Goal: Find specific page/section: Find specific page/section

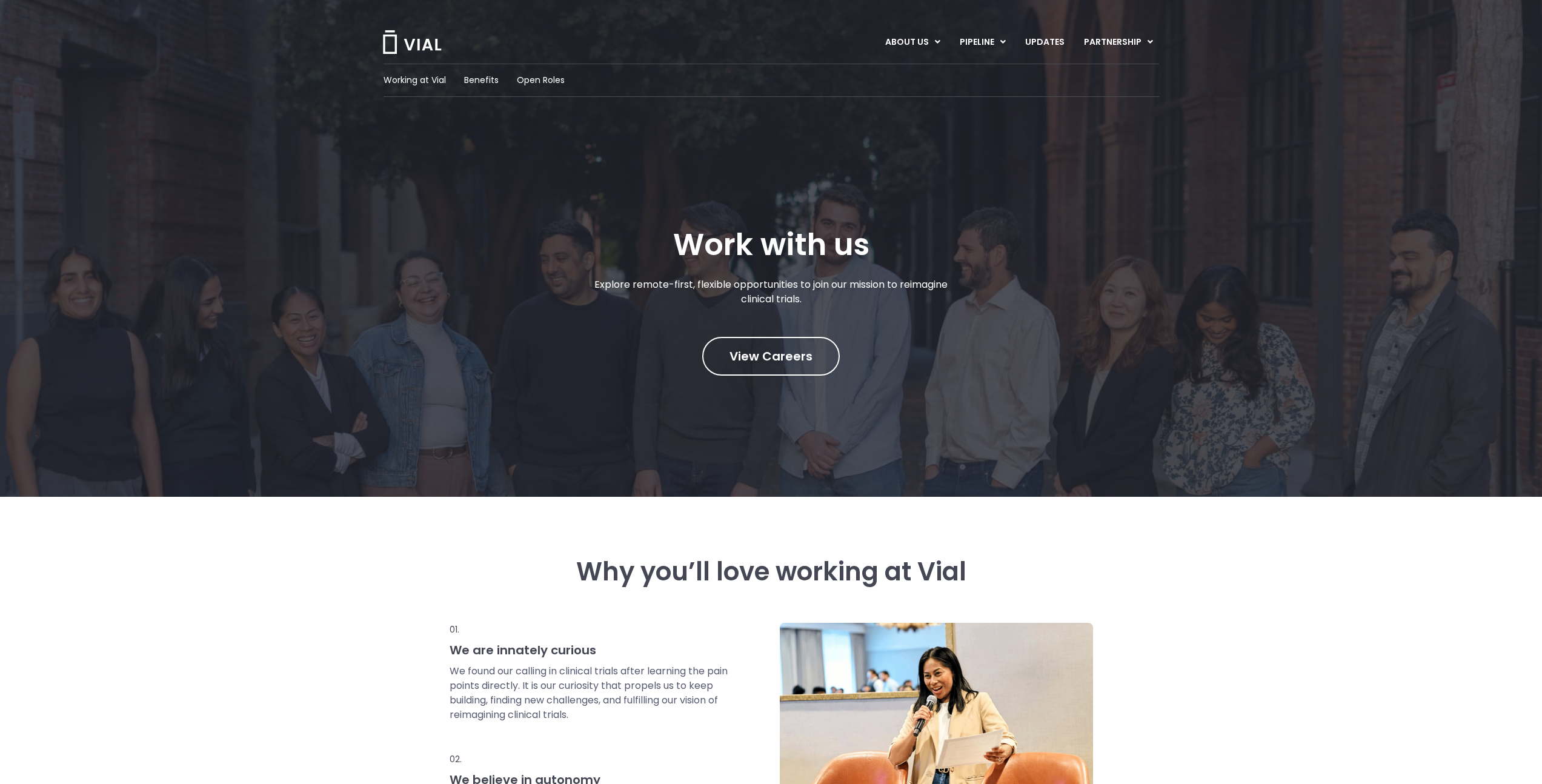
click at [426, 38] on img at bounding box center [411, 42] width 60 height 23
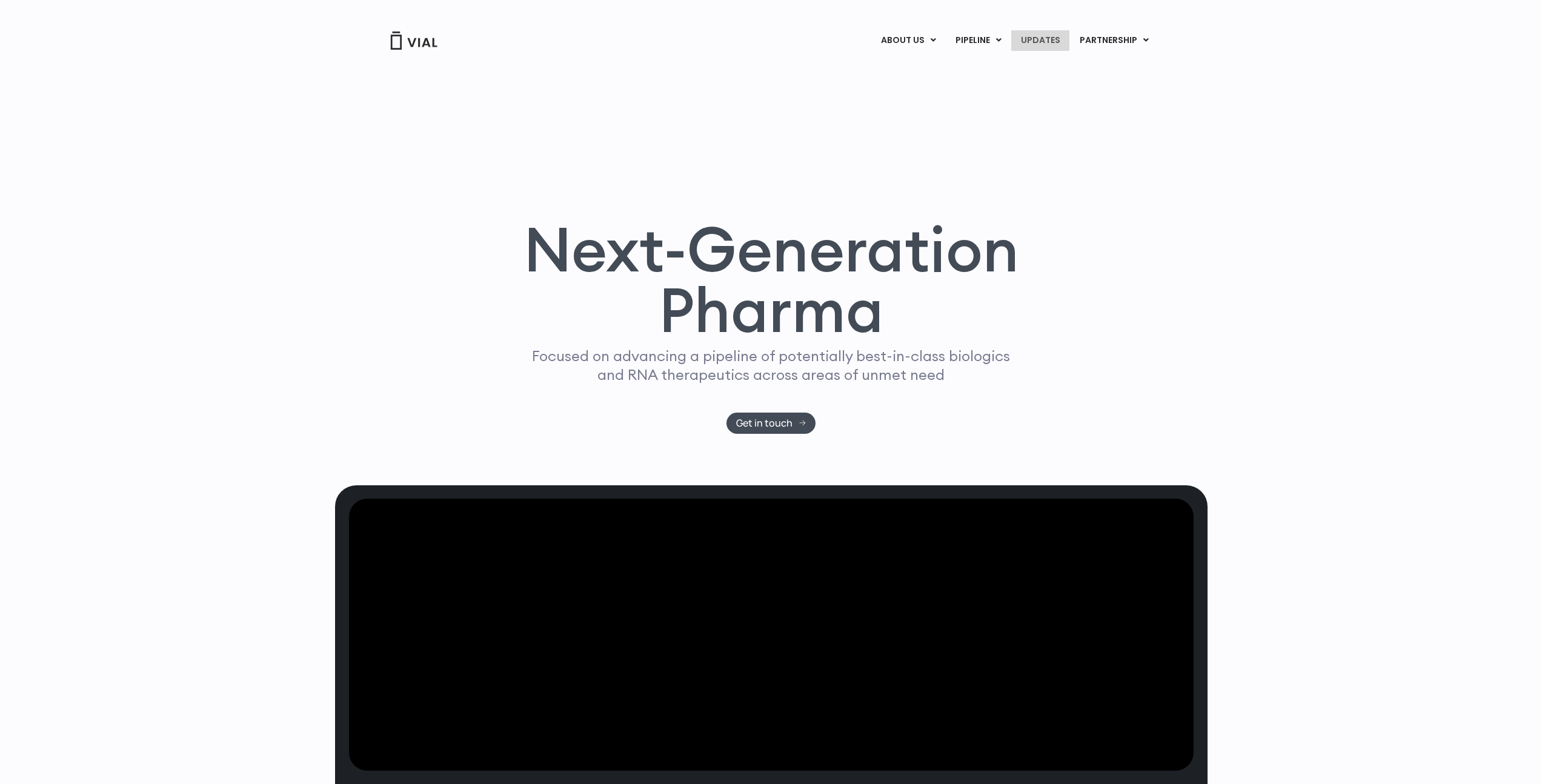
click at [1032, 40] on link "UPDATES" at bounding box center [1040, 40] width 58 height 21
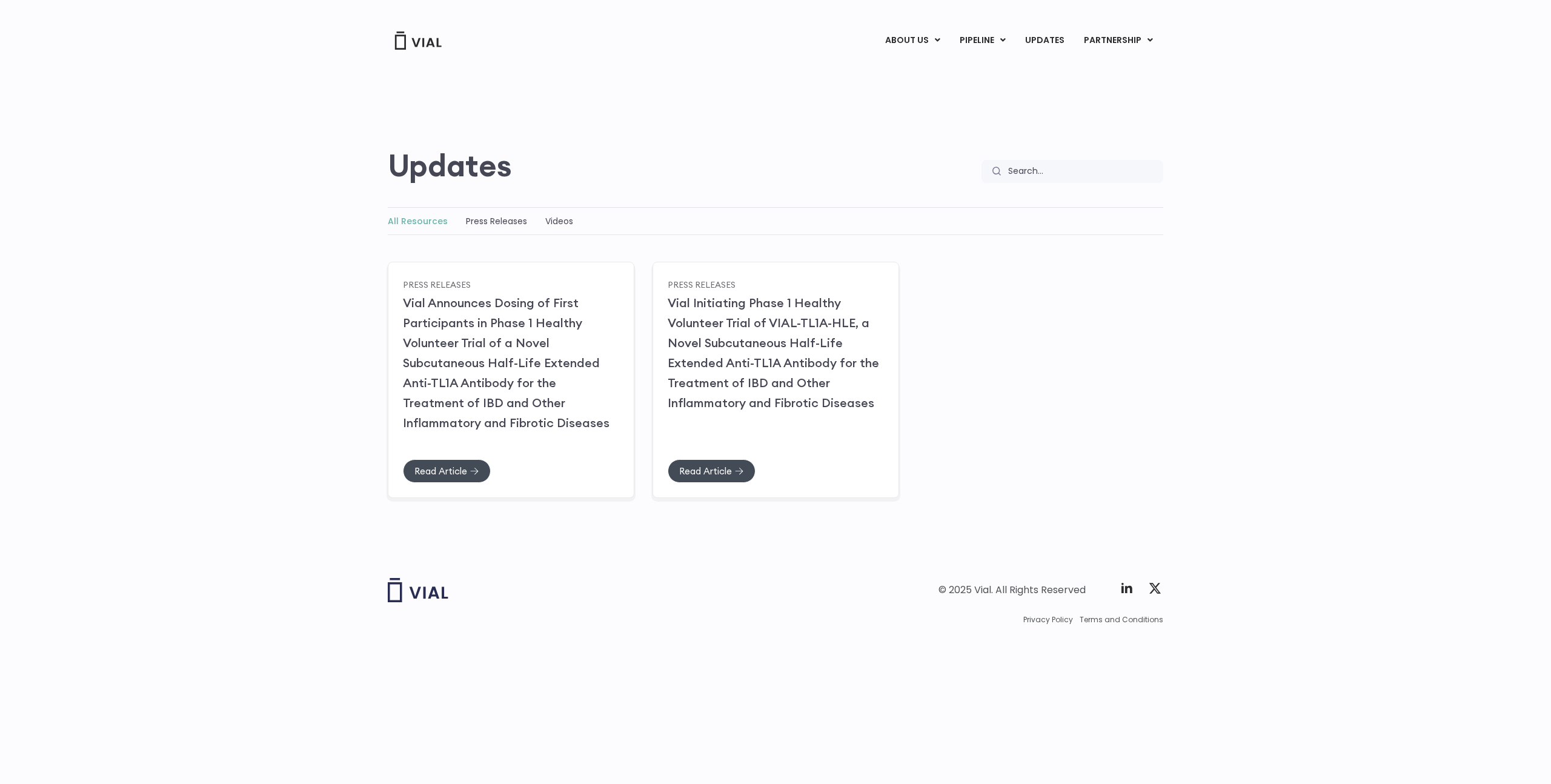
click at [706, 75] on div "Updates Updates Search Search Updates" at bounding box center [776, 117] width 776 height 132
